Goal: Task Accomplishment & Management: Manage account settings

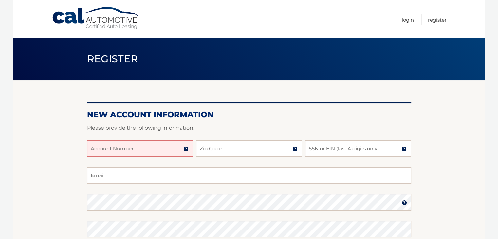
click at [103, 148] on input "Account Number" at bounding box center [140, 148] width 106 height 16
type input "44456018869"
click at [214, 151] on input "Zip Code" at bounding box center [249, 148] width 106 height 16
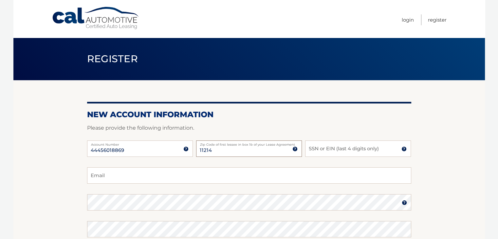
type input "11214"
click at [316, 147] on input "SSN or EIN (last 4 digits only)" at bounding box center [358, 148] width 106 height 16
type input "4316"
click at [101, 176] on input "Email" at bounding box center [249, 175] width 324 height 16
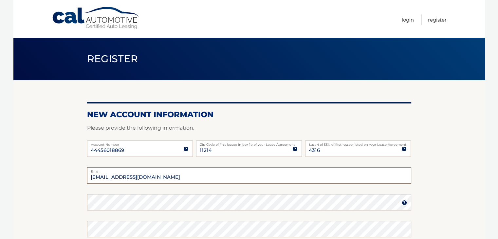
type input "rabbilondon@nefesh.net"
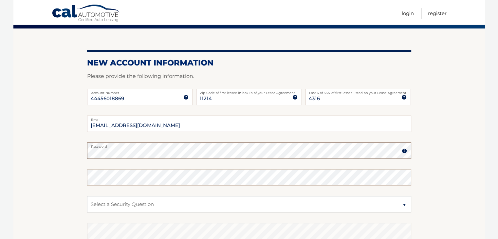
scroll to position [65, 0]
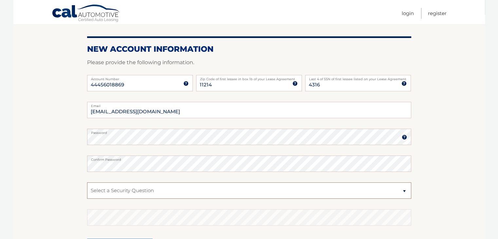
click at [94, 191] on select "Select a Security Question What was the name of your elementary school? What is…" at bounding box center [249, 190] width 324 height 16
click at [403, 190] on select "Select a Security Question What was the name of your elementary school? What is…" at bounding box center [249, 190] width 324 height 16
select select "4"
click at [87, 182] on select "Select a Security Question What was the name of your elementary school? What is…" at bounding box center [249, 190] width 324 height 16
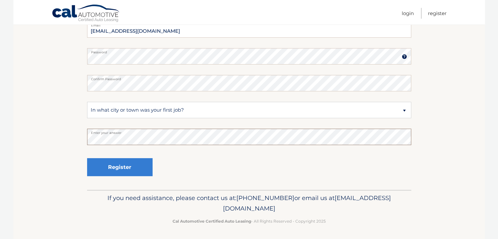
scroll to position [147, 0]
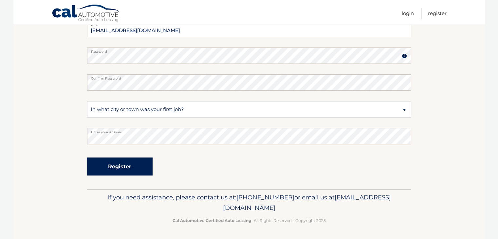
click at [116, 167] on button "Register" at bounding box center [119, 166] width 65 height 18
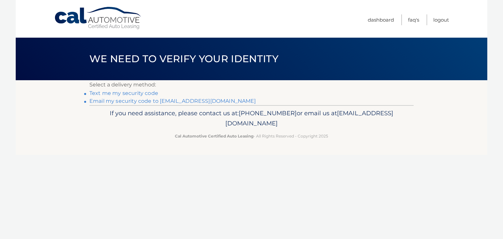
click at [136, 94] on link "Text me my security code" at bounding box center [123, 93] width 69 height 6
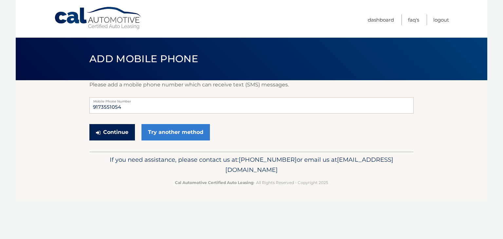
click at [116, 131] on button "Continue" at bounding box center [111, 132] width 45 height 16
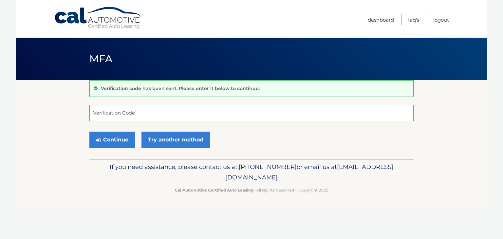
click at [99, 113] on input "Verification Code" at bounding box center [251, 113] width 324 height 16
type input "956500"
click at [113, 140] on button "Continue" at bounding box center [111, 140] width 45 height 16
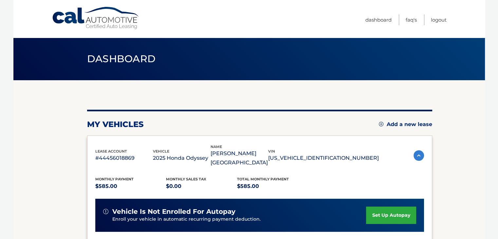
click at [390, 206] on link "set up autopay" at bounding box center [391, 214] width 50 height 17
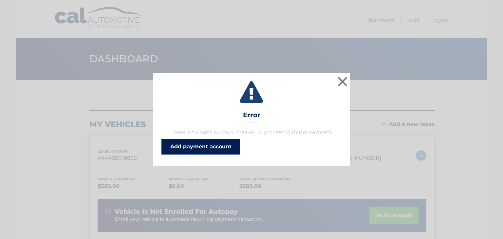
click at [202, 146] on link "Add payment account" at bounding box center [200, 147] width 79 height 16
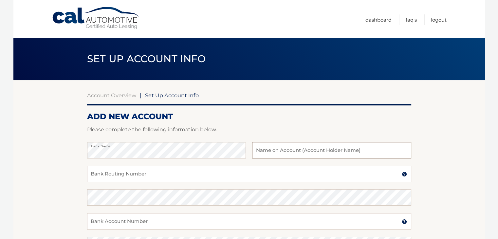
click at [270, 150] on input "text" at bounding box center [331, 150] width 159 height 16
type input "[PERSON_NAME] [GEOGRAPHIC_DATA]"
click at [95, 174] on input "Bank Routing Number" at bounding box center [249, 174] width 324 height 16
paste input "021000322"
type input "021000322"
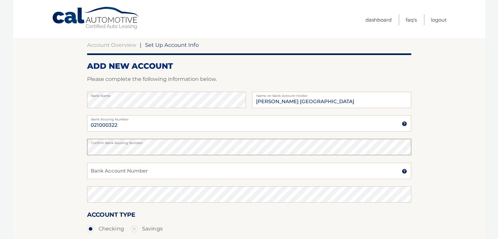
scroll to position [65, 0]
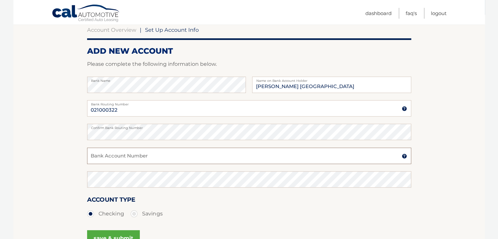
click at [94, 156] on input "Bank Account Number" at bounding box center [249, 156] width 324 height 16
paste input "483051045398"
type input "483051045398"
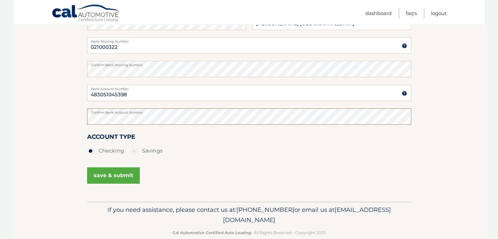
scroll to position [131, 0]
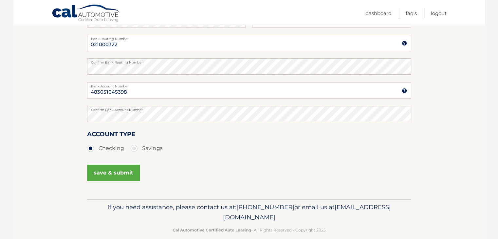
click at [112, 171] on button "save & submit" at bounding box center [113, 173] width 53 height 16
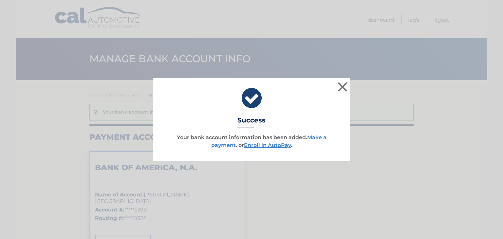
click at [317, 137] on link "Make a payment" at bounding box center [268, 141] width 115 height 14
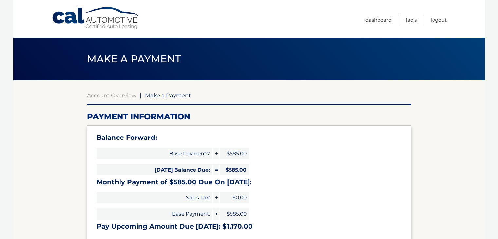
select select "OGI4ZDZiN2YtMmI2OC00ODYwLTkxMDEtNTEzOTYyMDdiNTNm"
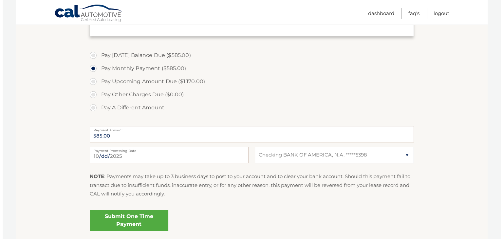
scroll to position [256, 0]
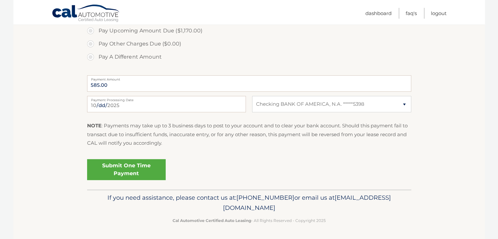
click at [122, 170] on link "Submit One Time Payment" at bounding box center [126, 169] width 79 height 21
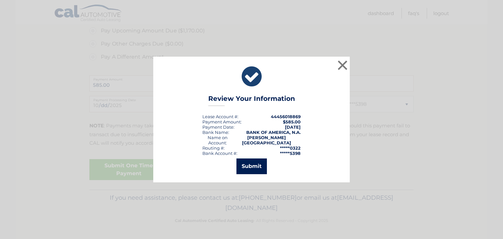
click at [249, 163] on button "Submit" at bounding box center [251, 166] width 30 height 16
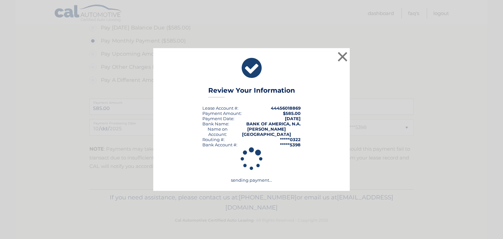
scroll to position [233, 0]
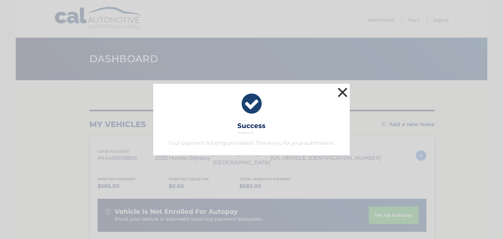
click at [342, 93] on button "×" at bounding box center [342, 92] width 13 height 13
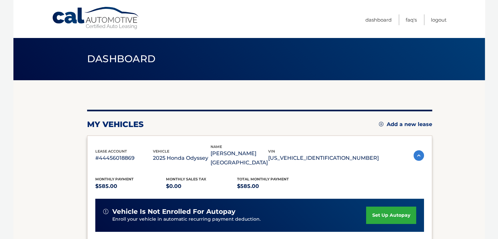
click at [396, 206] on link "set up autopay" at bounding box center [391, 214] width 50 height 17
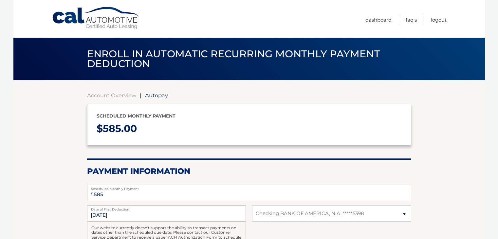
select select "OGI4ZDZiN2YtMmI2OC00ODYwLTkxMDEtNTEzOTYyMDdiNTNm"
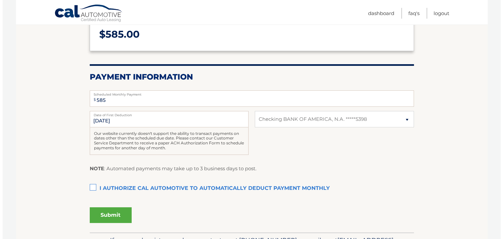
scroll to position [98, 0]
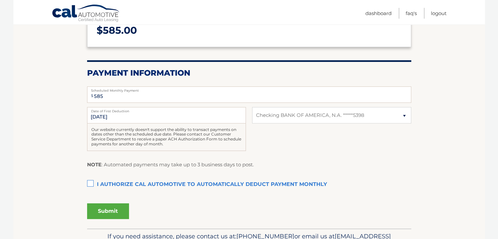
click at [90, 182] on label "I authorize cal automotive to automatically deduct payment monthly This checkbo…" at bounding box center [249, 184] width 324 height 13
click at [0, 0] on input "I authorize cal automotive to automatically deduct payment monthly This checkbo…" at bounding box center [0, 0] width 0 height 0
click at [107, 211] on button "Submit" at bounding box center [108, 211] width 42 height 16
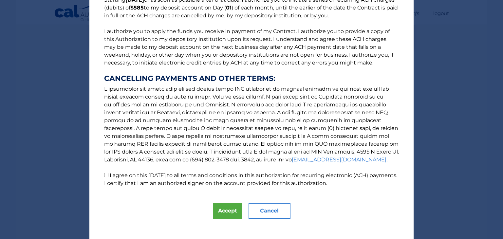
scroll to position [70, 0]
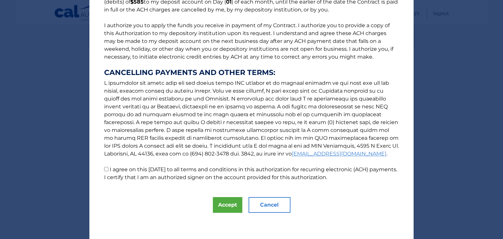
click at [104, 170] on input "I agree on this 10/09/2025 to all terms and conditions in this authorization fo…" at bounding box center [106, 169] width 4 height 4
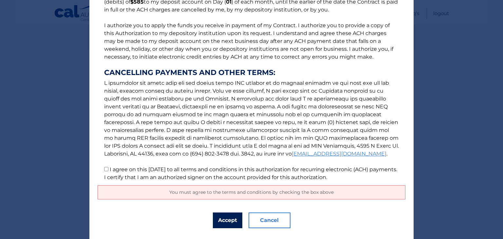
click at [224, 220] on button "Accept" at bounding box center [227, 220] width 29 height 16
click at [104, 170] on input "I agree on this 10/09/2025 to all terms and conditions in this authorization fo…" at bounding box center [106, 169] width 4 height 4
checkbox input "true"
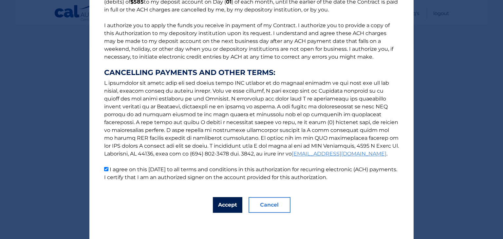
click at [224, 205] on button "Accept" at bounding box center [227, 205] width 29 height 16
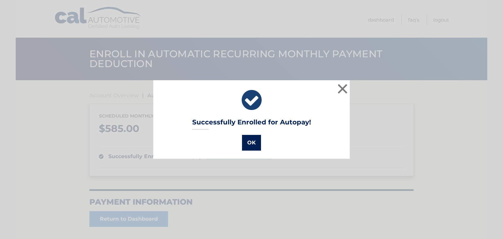
click at [249, 144] on button "OK" at bounding box center [251, 143] width 19 height 16
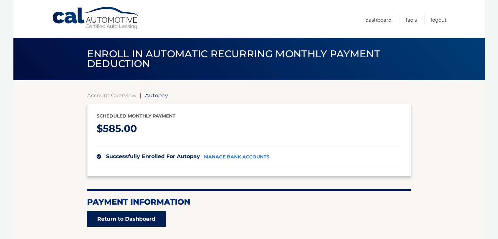
click at [138, 218] on link "Return to Dashboard" at bounding box center [126, 219] width 79 height 16
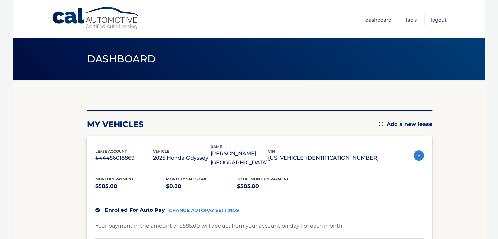
click at [438, 19] on link "Logout" at bounding box center [439, 19] width 16 height 11
